Goal: Task Accomplishment & Management: Manage account settings

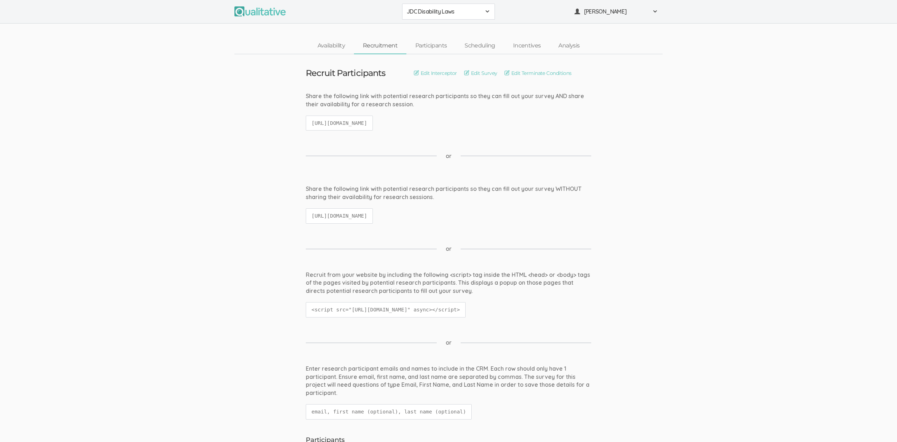
click at [276, 206] on ui-view "Share the following link with potential research participants so they can fill …" at bounding box center [448, 208] width 897 height 46
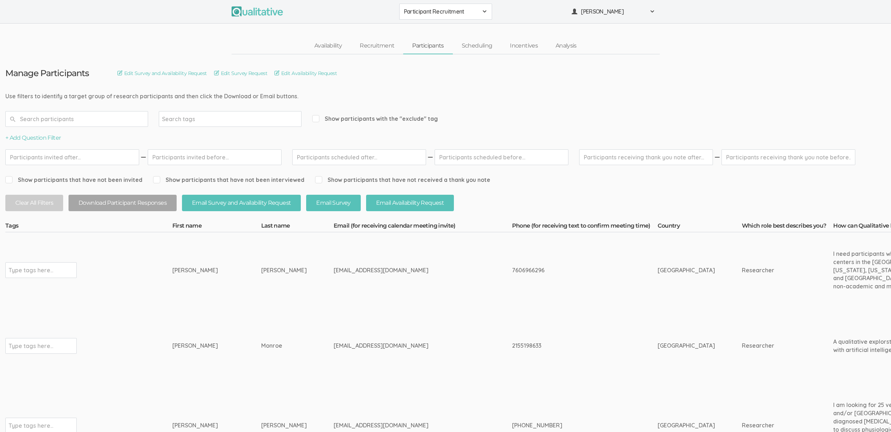
click at [261, 280] on td "[PERSON_NAME]" at bounding box center [297, 270] width 72 height 76
click at [334, 423] on div "[EMAIL_ADDRESS][DOMAIN_NAME]" at bounding box center [410, 425] width 152 height 8
copy tr "[EMAIL_ADDRESS][DOMAIN_NAME]"
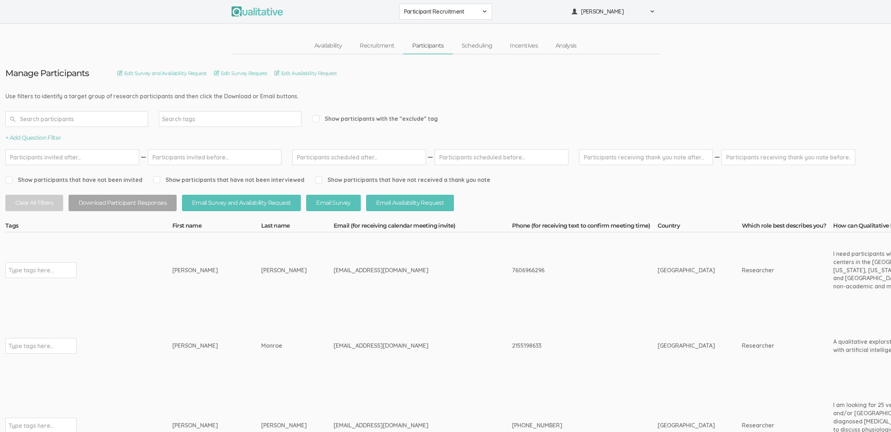
click at [261, 380] on td "Monroe" at bounding box center [297, 346] width 72 height 76
click at [228, 280] on td "[PERSON_NAME]" at bounding box center [216, 270] width 89 height 76
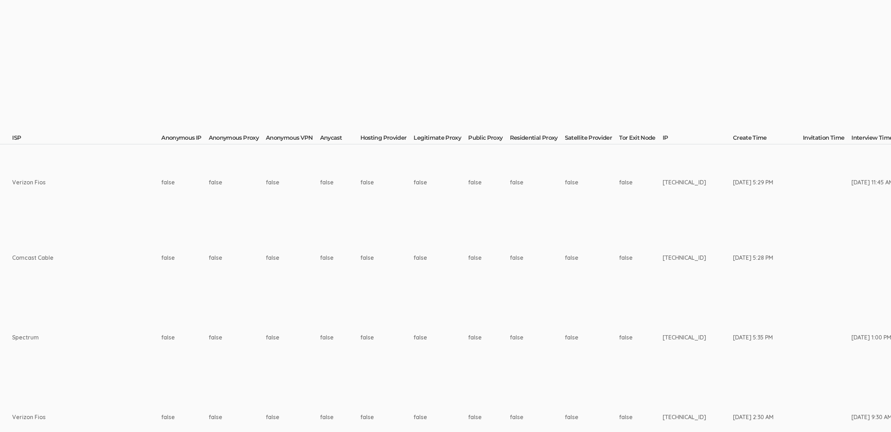
scroll to position [128, 2246]
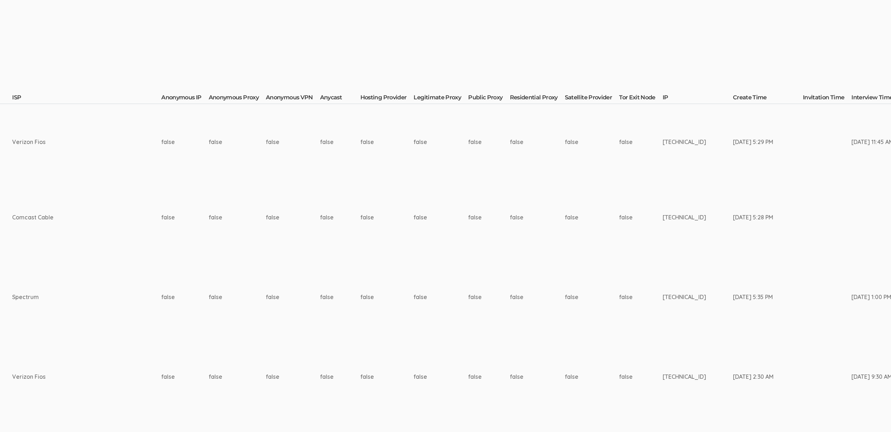
drag, startPoint x: 254, startPoint y: 299, endPoint x: 269, endPoint y: 293, distance: 16.3
click at [468, 299] on td "false" at bounding box center [488, 297] width 41 height 84
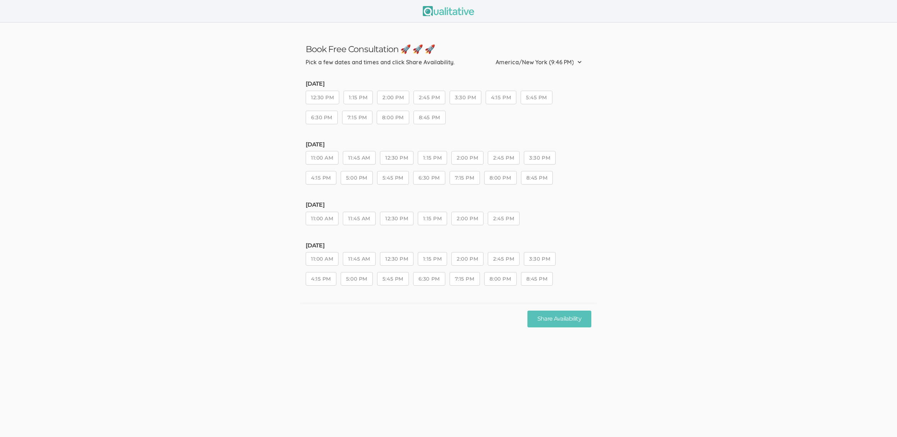
click at [371, 358] on ui-view "Book Free Consultation 🚀 🚀 🚀 Pick a few dates and times and click Share Availab…" at bounding box center [448, 218] width 897 height 437
